Goal: Information Seeking & Learning: Compare options

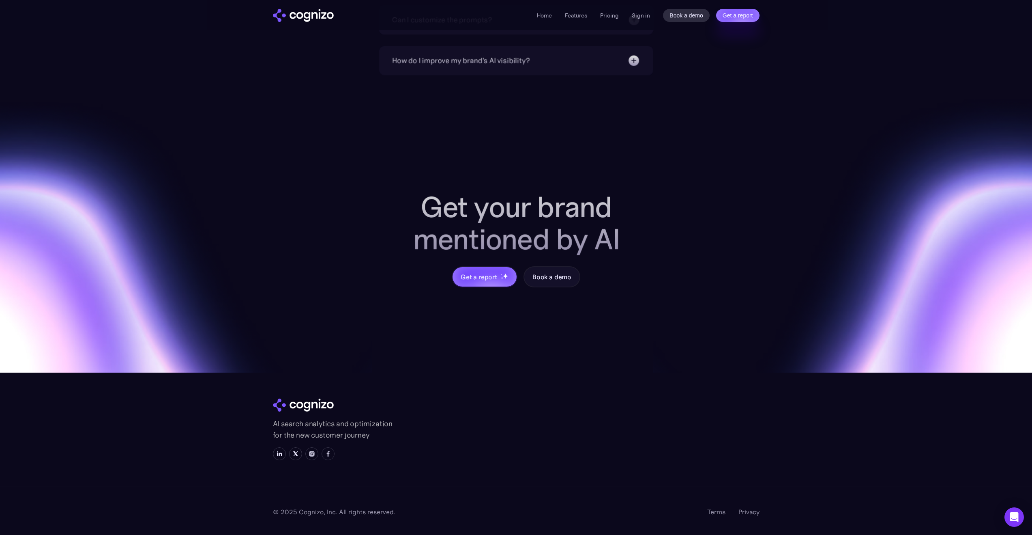
scroll to position [3039, 0]
click at [621, 15] on div "Home Features Pricing Book a demo Get a report Sign in Book a demo Get a report" at bounding box center [648, 15] width 222 height 13
click at [616, 18] on link "Pricing" at bounding box center [609, 15] width 19 height 7
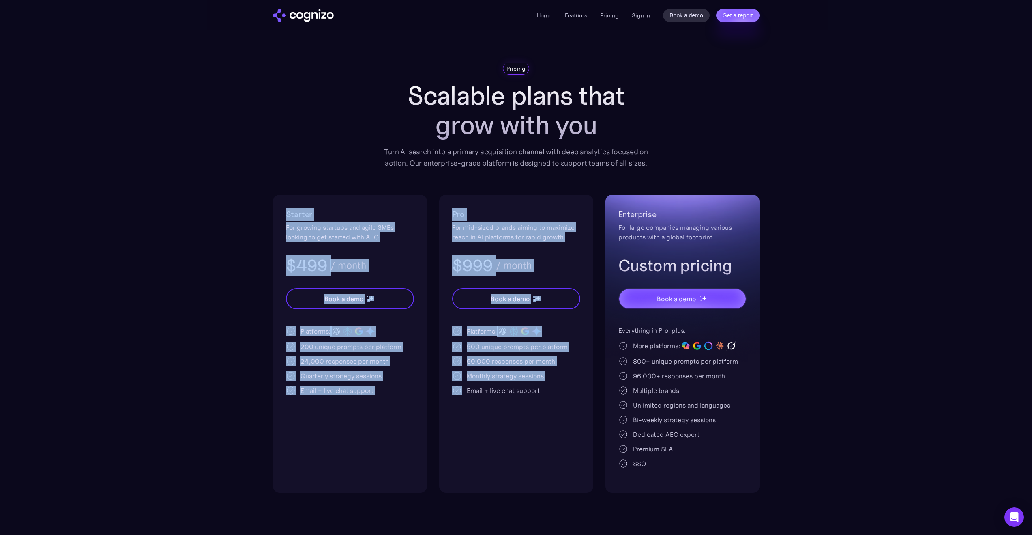
drag, startPoint x: 266, startPoint y: 172, endPoint x: 445, endPoint y: 451, distance: 331.7
click at [445, 451] on section "Pricing Scalable plans that grow with you Turn AI search into a primary acquisi…" at bounding box center [516, 277] width 1032 height 430
click at [445, 451] on div "Pro For mid-sized brands aiming to maximize reach in AI platforms for rapid gro…" at bounding box center [516, 344] width 154 height 298
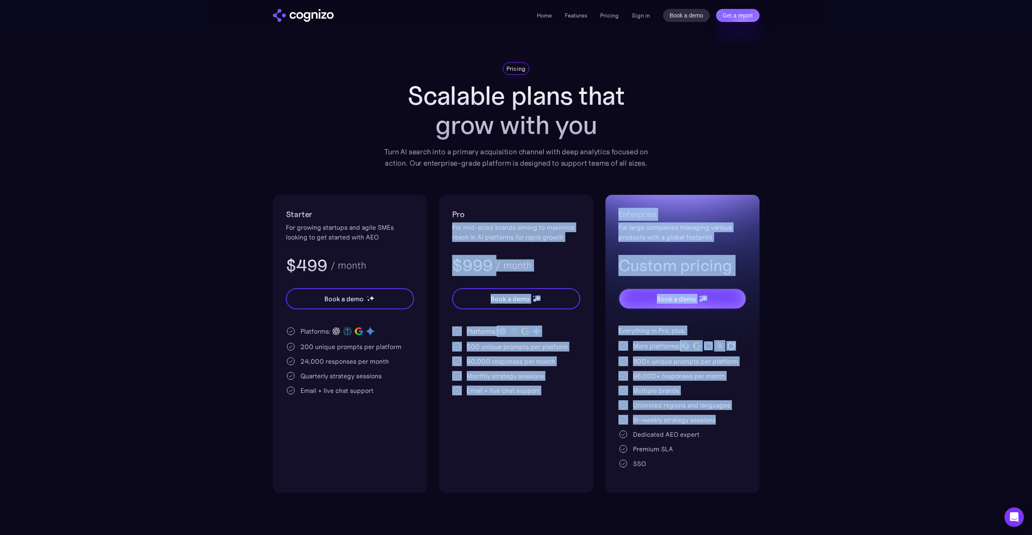
drag, startPoint x: 635, startPoint y: 425, endPoint x: 493, endPoint y: 215, distance: 254.2
click at [494, 215] on div "Starter For growing startups and agile SMEs looking to get started with AEO $49…" at bounding box center [516, 344] width 487 height 298
drag, startPoint x: 492, startPoint y: 215, endPoint x: 488, endPoint y: 213, distance: 4.4
click at [492, 215] on h2 "Pro" at bounding box center [516, 214] width 128 height 13
drag, startPoint x: 451, startPoint y: 198, endPoint x: 734, endPoint y: 479, distance: 399.2
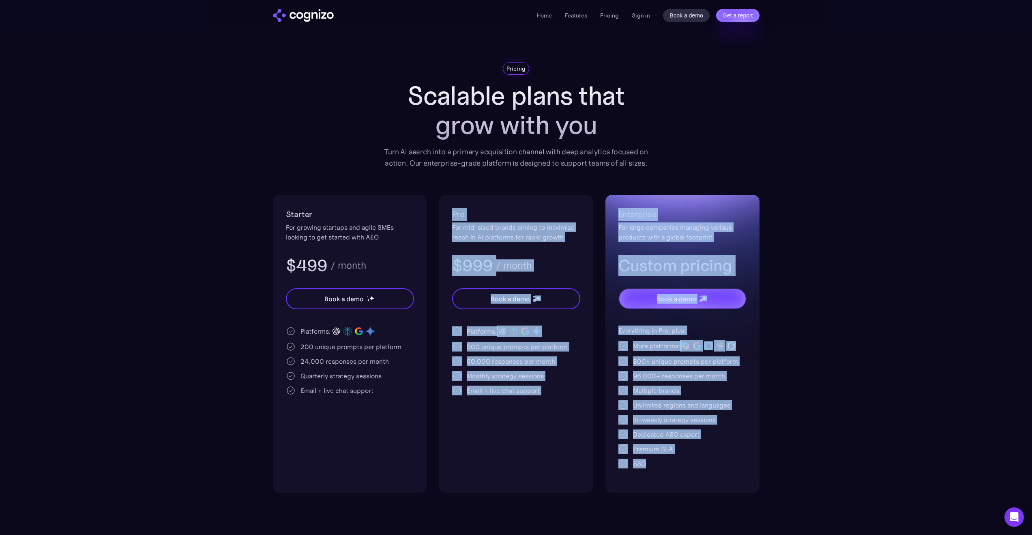
click at [735, 479] on div "Starter For growing startups and agile SMEs looking to get started with AEO $49…" at bounding box center [516, 344] width 487 height 298
click at [733, 479] on div "Enterprise For large companies managing various products with a global footprin…" at bounding box center [683, 344] width 154 height 298
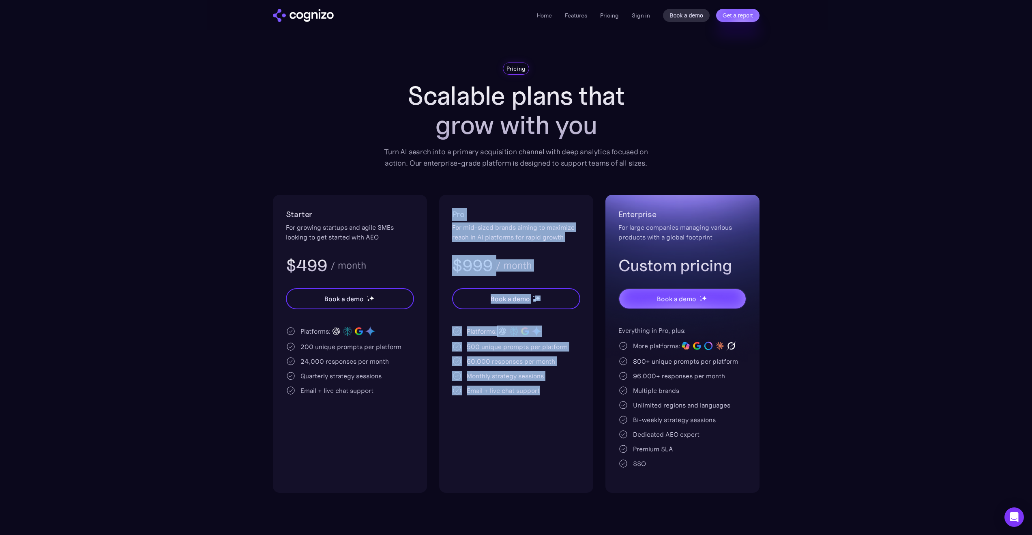
drag, startPoint x: 456, startPoint y: 225, endPoint x: 543, endPoint y: 383, distance: 180.1
click at [541, 385] on div "Pro For mid-sized brands aiming to maximize reach in AI platforms for rapid gro…" at bounding box center [516, 344] width 154 height 298
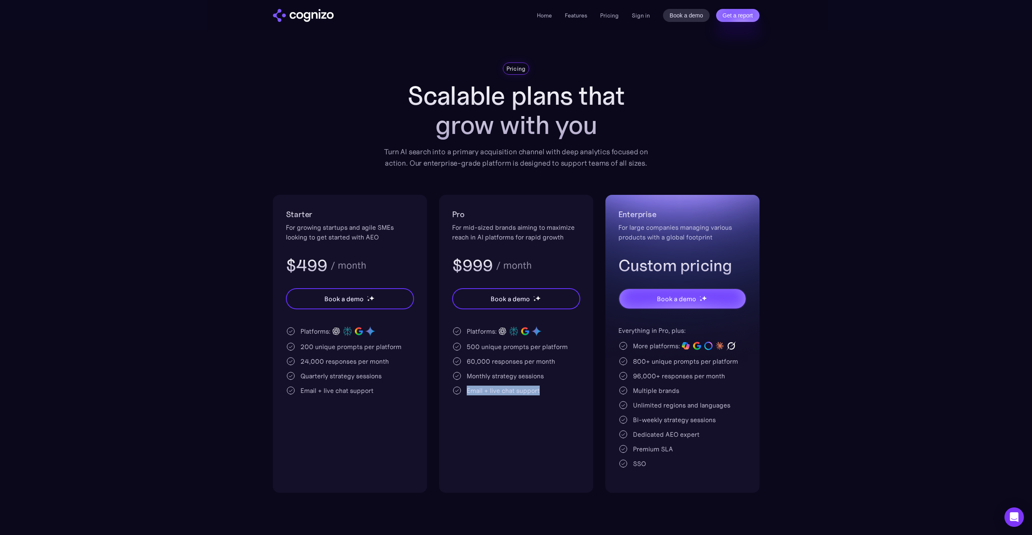
drag, startPoint x: 544, startPoint y: 385, endPoint x: 547, endPoint y: 412, distance: 27.3
click at [548, 401] on div "Pro For mid-sized brands aiming to maximize reach in AI platforms for rapid gro…" at bounding box center [516, 344] width 154 height 298
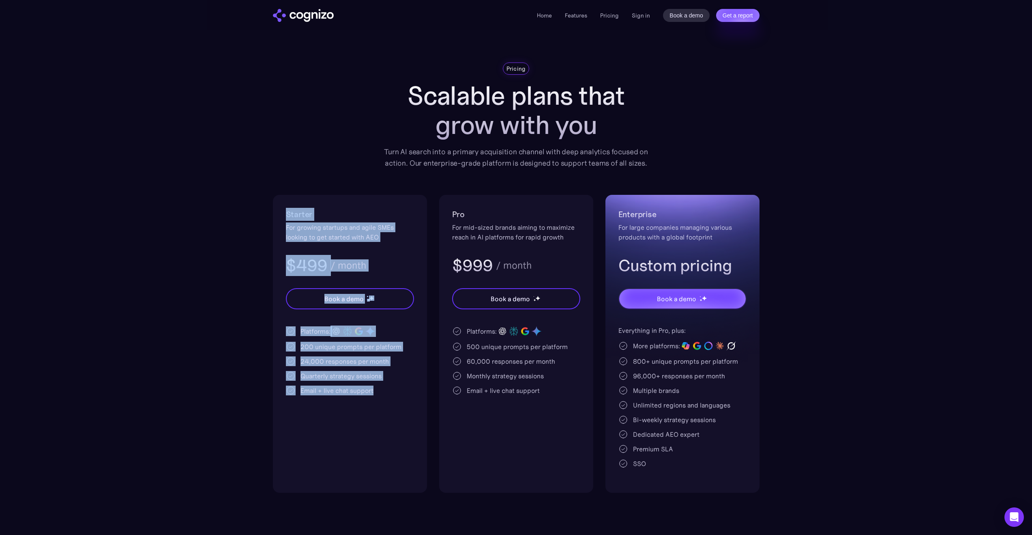
drag, startPoint x: 254, startPoint y: 195, endPoint x: 373, endPoint y: 411, distance: 246.7
click at [371, 412] on section "Pricing Scalable plans that grow with you Turn AI search into a primary acquisi…" at bounding box center [516, 277] width 1032 height 430
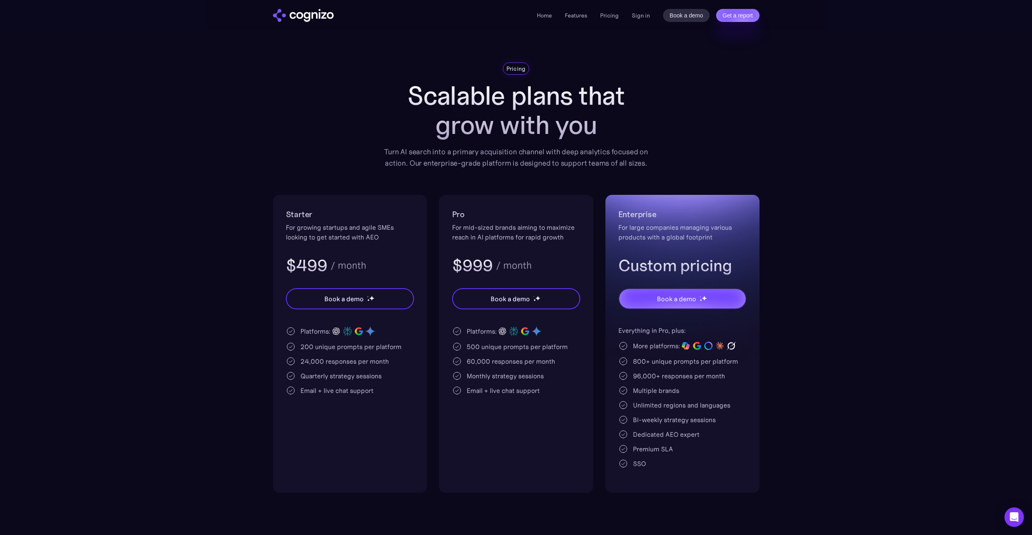
drag, startPoint x: 397, startPoint y: 419, endPoint x: 407, endPoint y: 419, distance: 10.1
click at [405, 419] on div "Starter For growing startups and agile SMEs looking to get started with AEO $49…" at bounding box center [350, 344] width 154 height 298
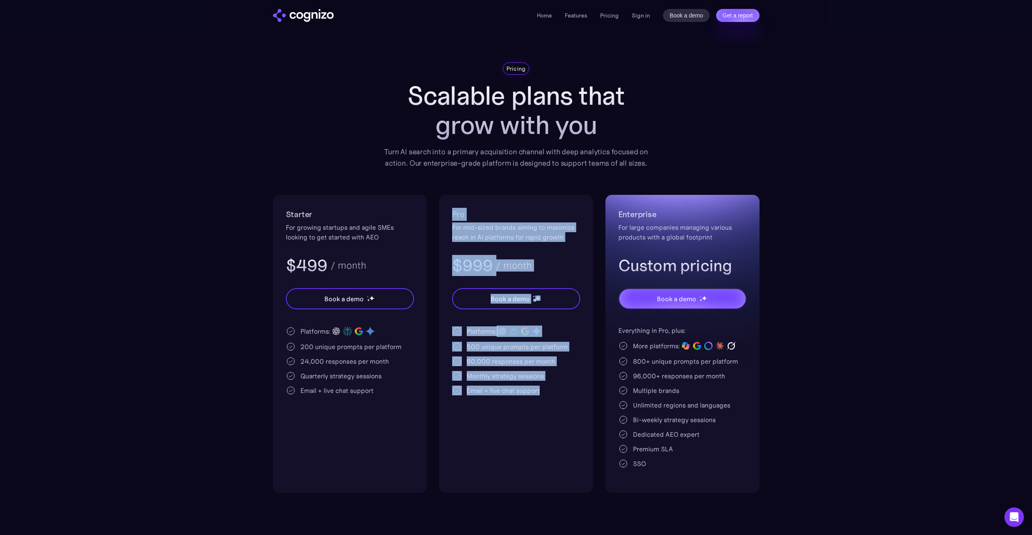
drag, startPoint x: 499, startPoint y: 314, endPoint x: 570, endPoint y: 449, distance: 152.6
click at [570, 449] on div "Pro For mid-sized brands aiming to maximize reach in AI platforms for rapid gro…" at bounding box center [516, 344] width 154 height 298
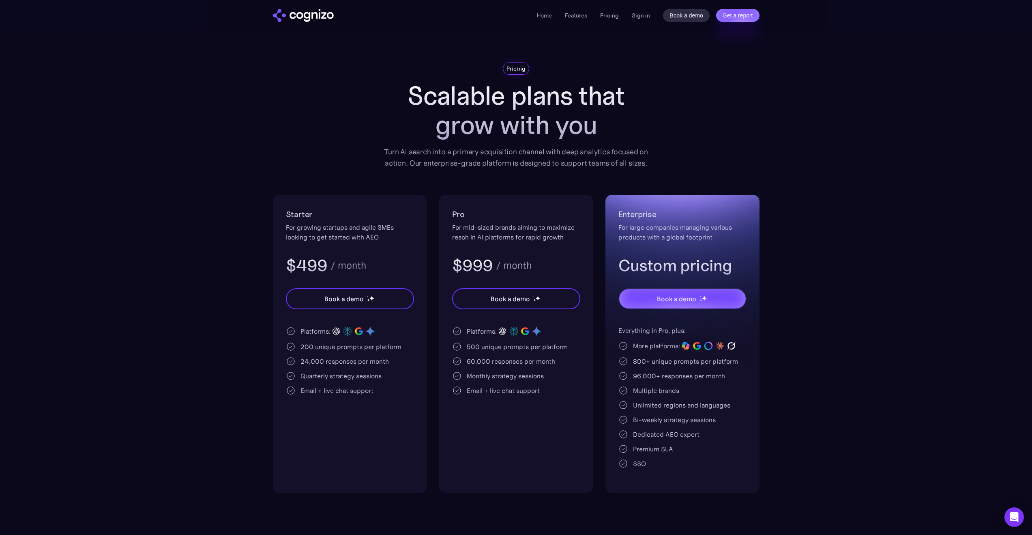
click at [578, 439] on div "Pro For mid-sized brands aiming to maximize reach in AI platforms for rapid gro…" at bounding box center [516, 344] width 154 height 298
drag, startPoint x: 578, startPoint y: 439, endPoint x: 516, endPoint y: 302, distance: 150.5
click at [530, 335] on div "Pro For mid-sized brands aiming to maximize reach in AI platforms for rapid gro…" at bounding box center [516, 344] width 154 height 298
drag, startPoint x: 492, startPoint y: 230, endPoint x: 483, endPoint y: 211, distance: 20.9
click at [492, 228] on div "For mid-sized brands aiming to maximize reach in AI platforms for rapid growth" at bounding box center [516, 231] width 128 height 19
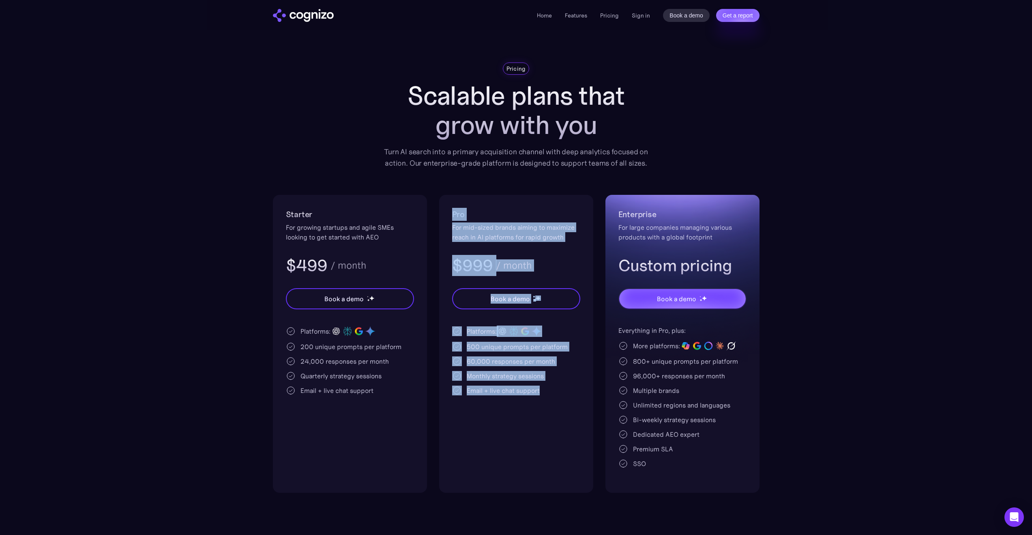
drag, startPoint x: 440, startPoint y: 223, endPoint x: 544, endPoint y: 438, distance: 239.3
click at [544, 445] on div "Pricing Scalable plans that grow with you Turn AI search into a primary acquisi…" at bounding box center [516, 277] width 487 height 430
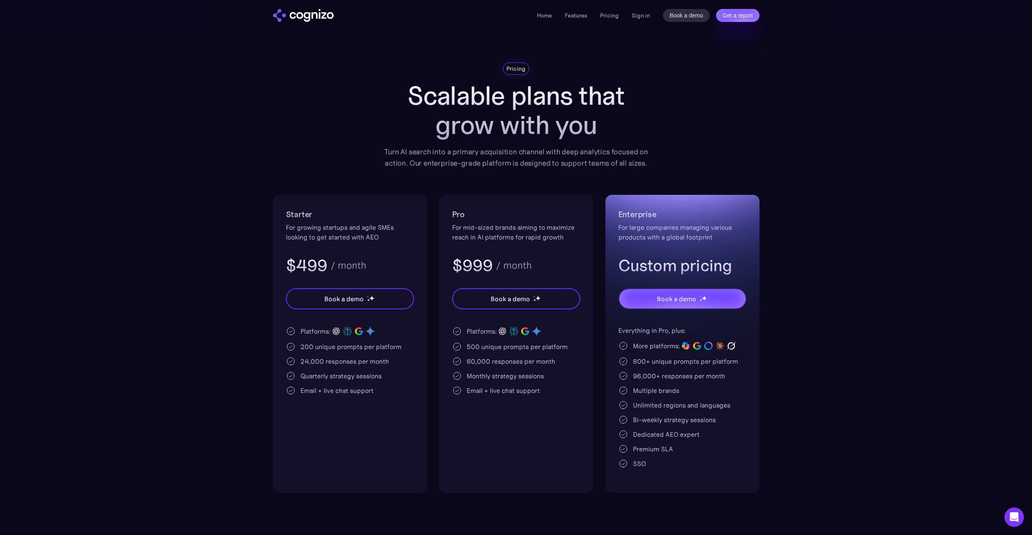
drag, startPoint x: 547, startPoint y: 437, endPoint x: 552, endPoint y: 440, distance: 5.8
click at [549, 438] on div "Pro For mid-sized brands aiming to maximize reach in AI platforms for rapid gro…" at bounding box center [516, 344] width 154 height 298
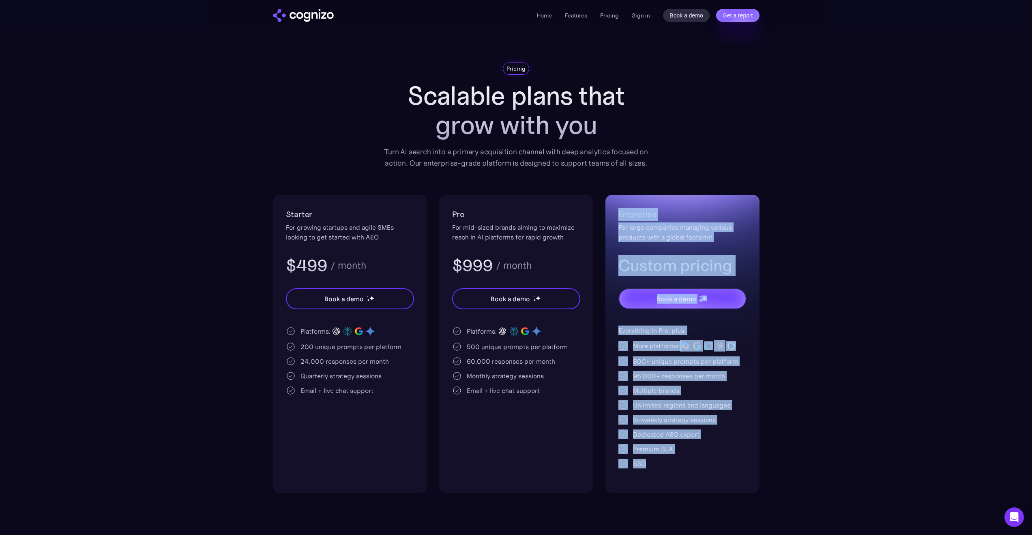
drag, startPoint x: 763, startPoint y: 469, endPoint x: 617, endPoint y: 179, distance: 324.3
click at [617, 179] on section "Pricing Scalable plans that grow with you Turn AI search into a primary acquisi…" at bounding box center [516, 277] width 1032 height 430
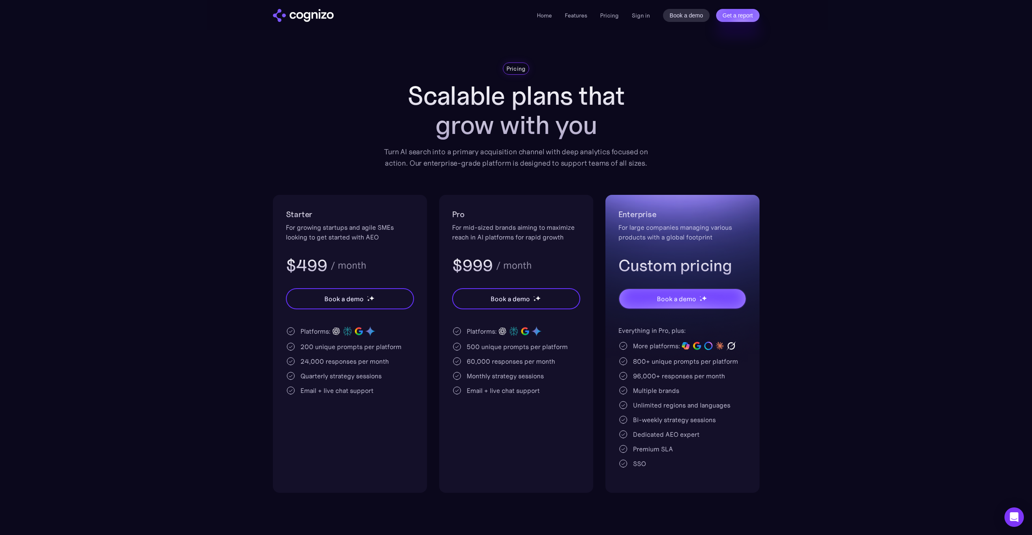
drag, startPoint x: 617, startPoint y: 179, endPoint x: 638, endPoint y: 208, distance: 35.9
click at [622, 189] on div "Pricing Scalable plans that grow with you Turn AI search into a primary acquisi…" at bounding box center [516, 277] width 487 height 430
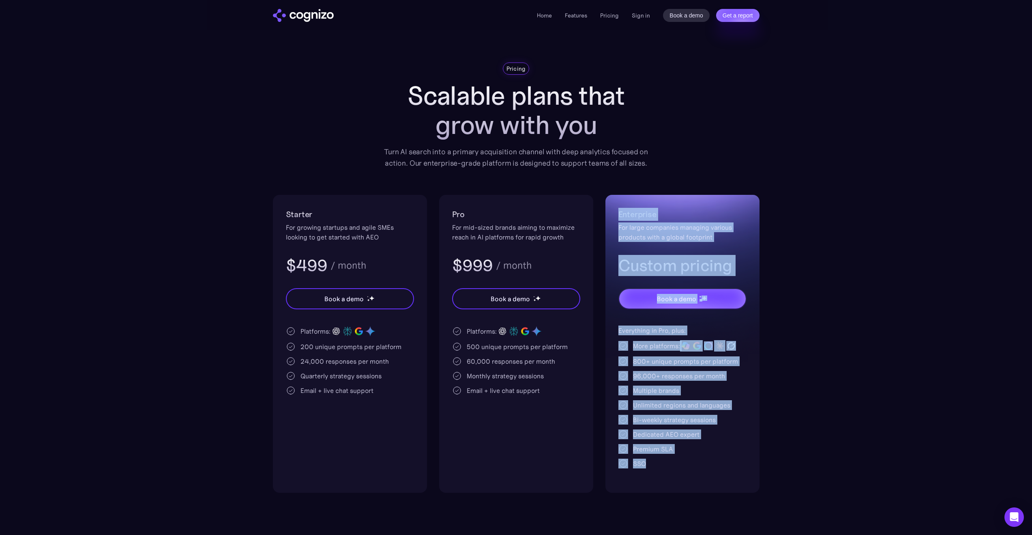
drag, startPoint x: 610, startPoint y: 207, endPoint x: 716, endPoint y: 472, distance: 284.7
click at [716, 472] on div "Starter For growing startups and agile SMEs looking to get started with AEO $49…" at bounding box center [516, 344] width 487 height 298
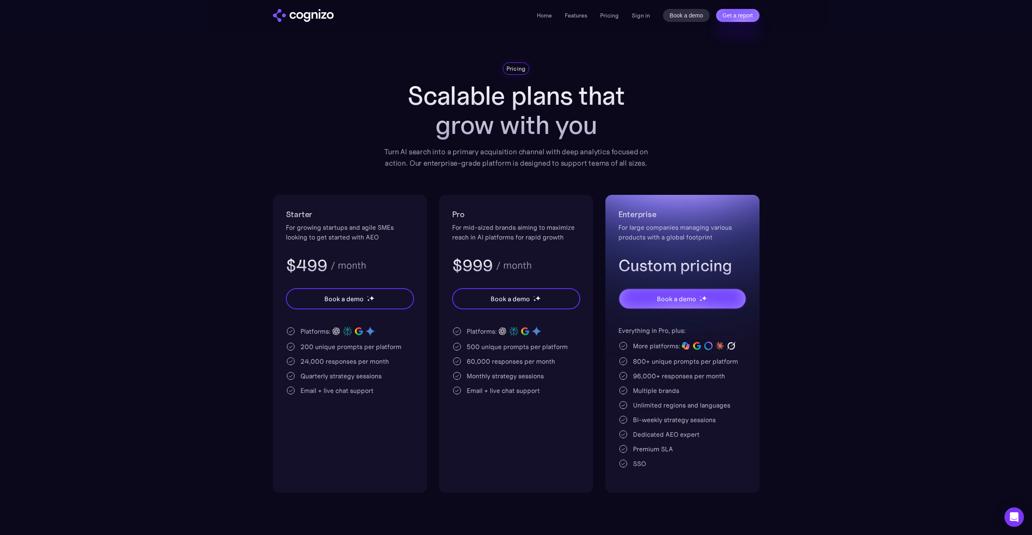
click at [716, 472] on div "Enterprise For large companies managing various products with a global footprin…" at bounding box center [683, 344] width 154 height 298
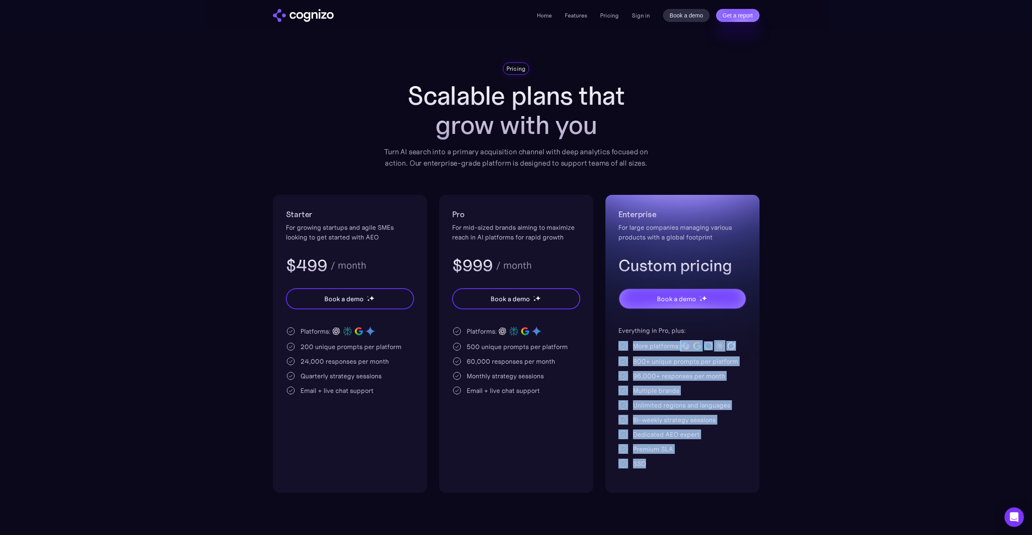
drag, startPoint x: 698, startPoint y: 472, endPoint x: 623, endPoint y: 337, distance: 154.5
click at [625, 337] on div "Enterprise For large companies managing various products with a global footprin…" at bounding box center [683, 344] width 154 height 298
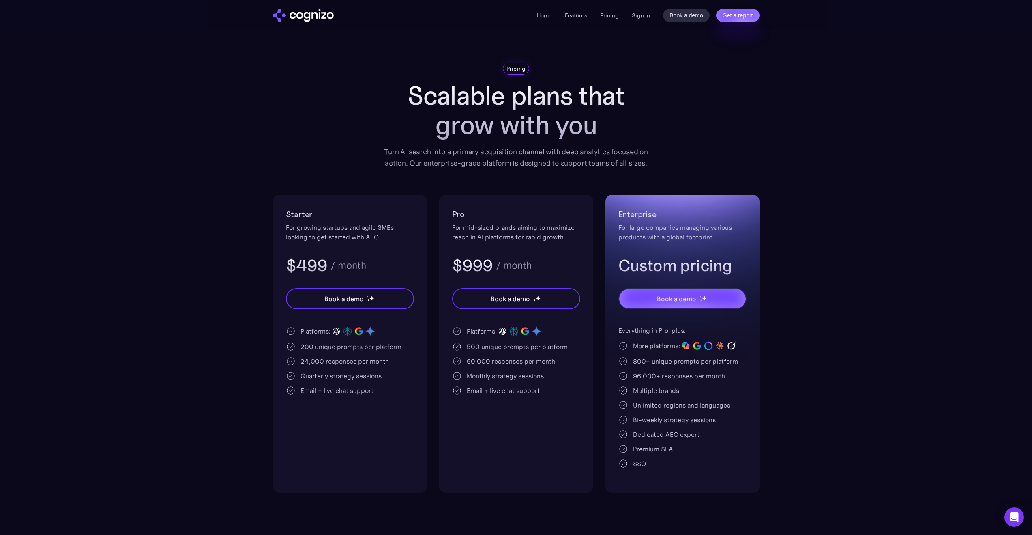
click at [623, 336] on div "Everything in Pro, plus: More platforms: 800+ unique prompts per platform 96,00…" at bounding box center [683, 396] width 128 height 143
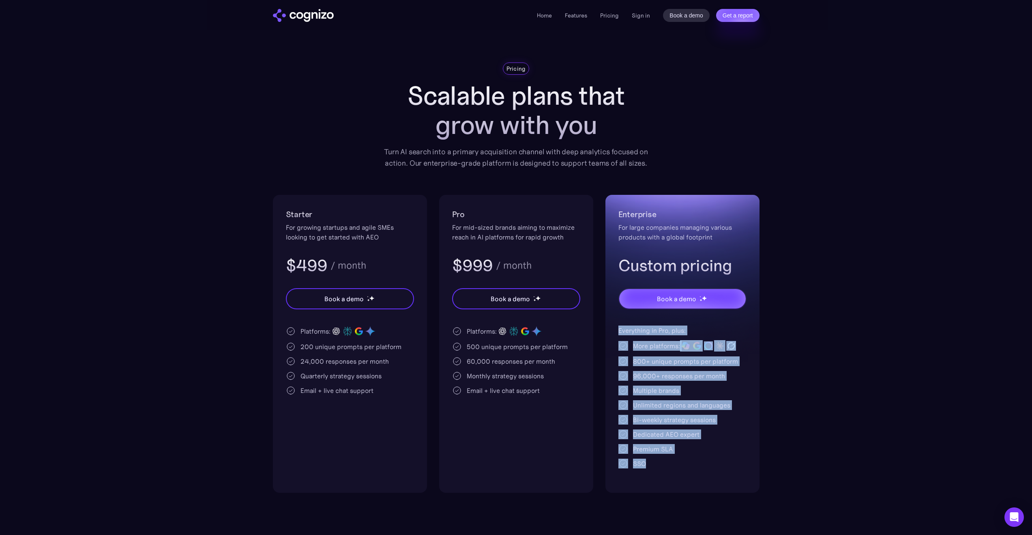
drag, startPoint x: 661, startPoint y: 477, endPoint x: 614, endPoint y: 329, distance: 155.2
click at [614, 329] on div "Enterprise For large companies managing various products with a global footprin…" at bounding box center [683, 344] width 154 height 298
click at [614, 328] on div "Enterprise For large companies managing various products with a global footprin…" at bounding box center [683, 344] width 154 height 298
drag, startPoint x: 615, startPoint y: 328, endPoint x: 688, endPoint y: 450, distance: 142.4
click at [688, 450] on div "Enterprise For large companies managing various products with a global footprin…" at bounding box center [683, 344] width 154 height 298
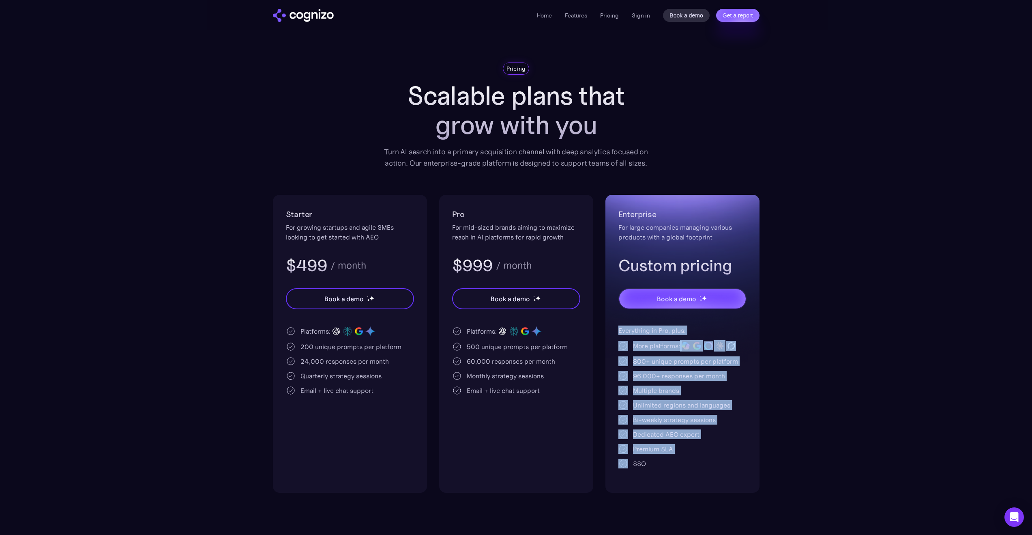
drag, startPoint x: 688, startPoint y: 450, endPoint x: 617, endPoint y: 321, distance: 147.4
click at [617, 321] on div "Enterprise For large companies managing various products with a global footprin…" at bounding box center [683, 344] width 154 height 298
click at [615, 322] on div "Enterprise For large companies managing various products with a global footprin…" at bounding box center [683, 344] width 154 height 298
drag, startPoint x: 687, startPoint y: 474, endPoint x: 612, endPoint y: 331, distance: 161.5
click at [611, 332] on div "Enterprise For large companies managing various products with a global footprin…" at bounding box center [683, 344] width 154 height 298
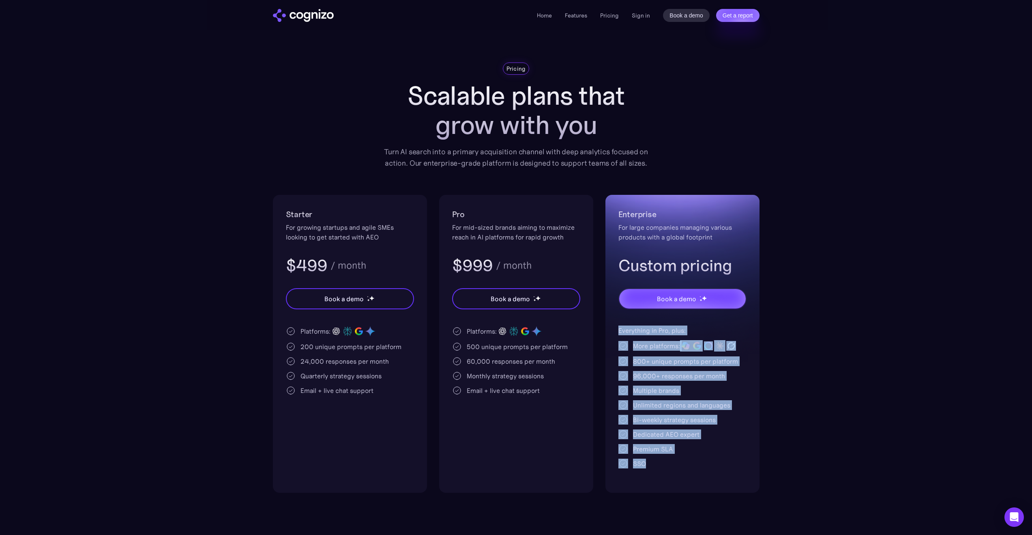
drag, startPoint x: 612, startPoint y: 331, endPoint x: 638, endPoint y: 404, distance: 77.6
click at [612, 331] on div "Enterprise For large companies managing various products with a global footprin…" at bounding box center [683, 344] width 154 height 298
